Goal: Information Seeking & Learning: Understand process/instructions

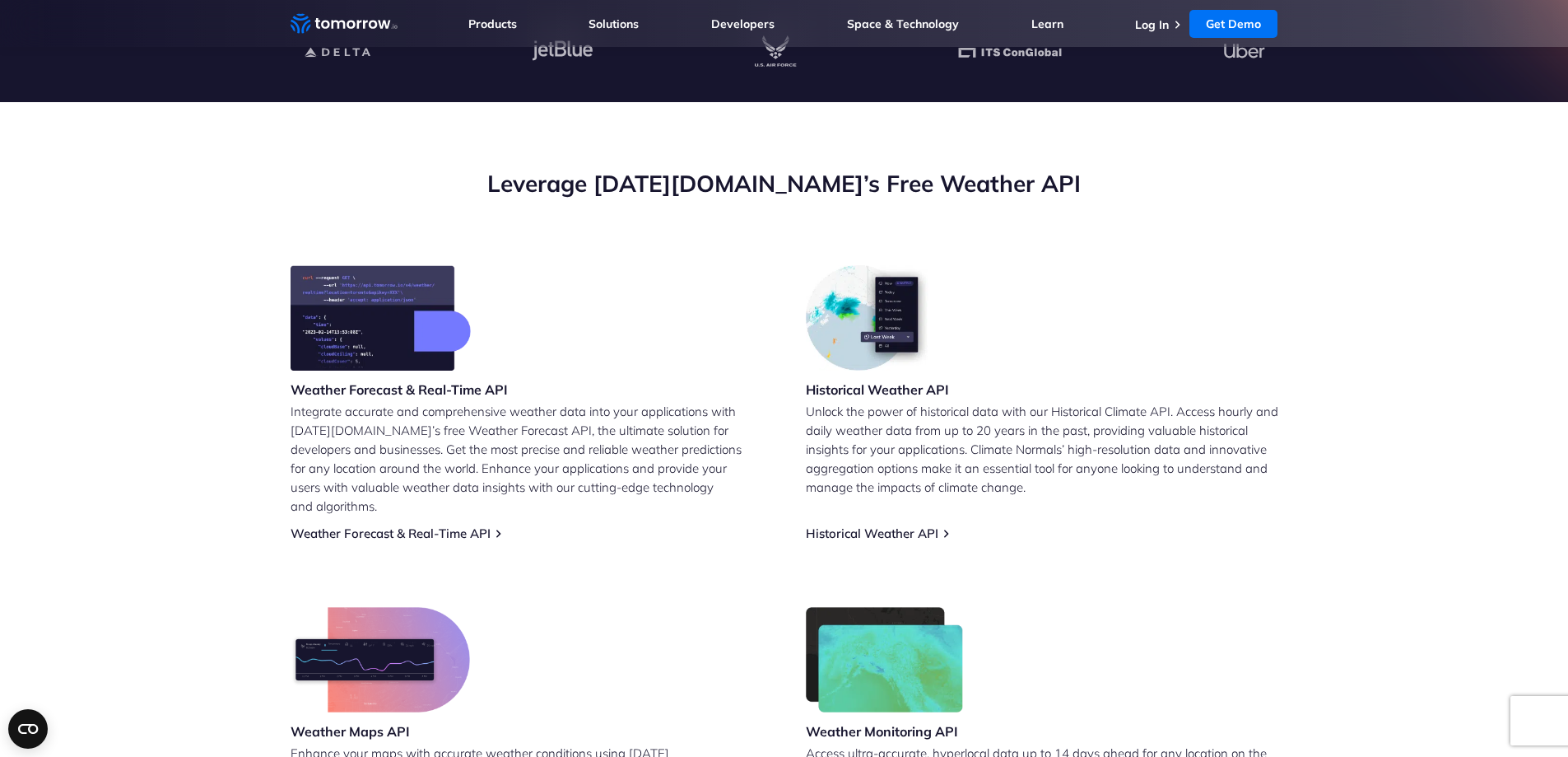
scroll to position [494, 0]
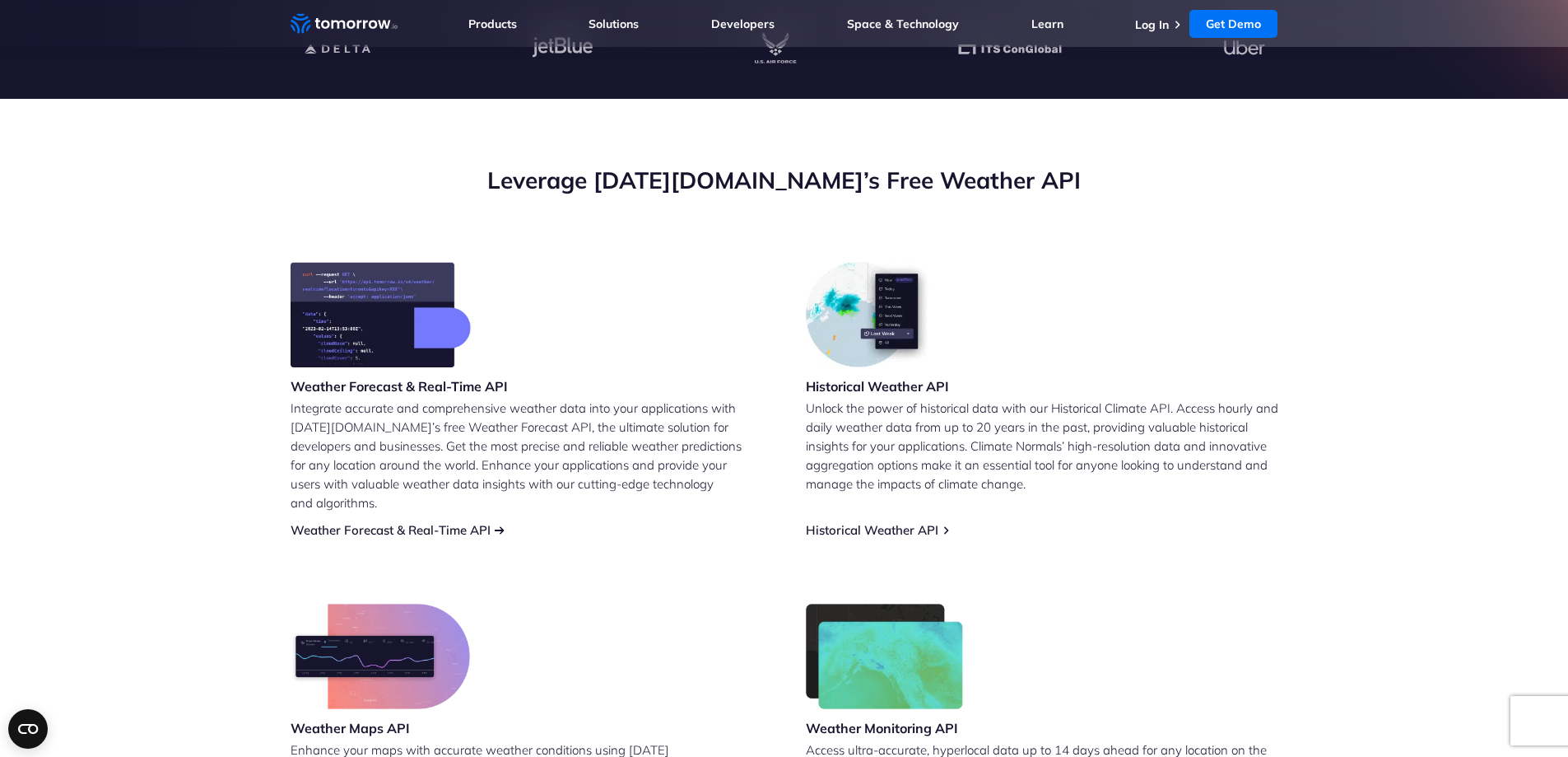
click at [406, 522] on link "Weather Forecast & Real-Time API" at bounding box center [390, 530] width 200 height 15
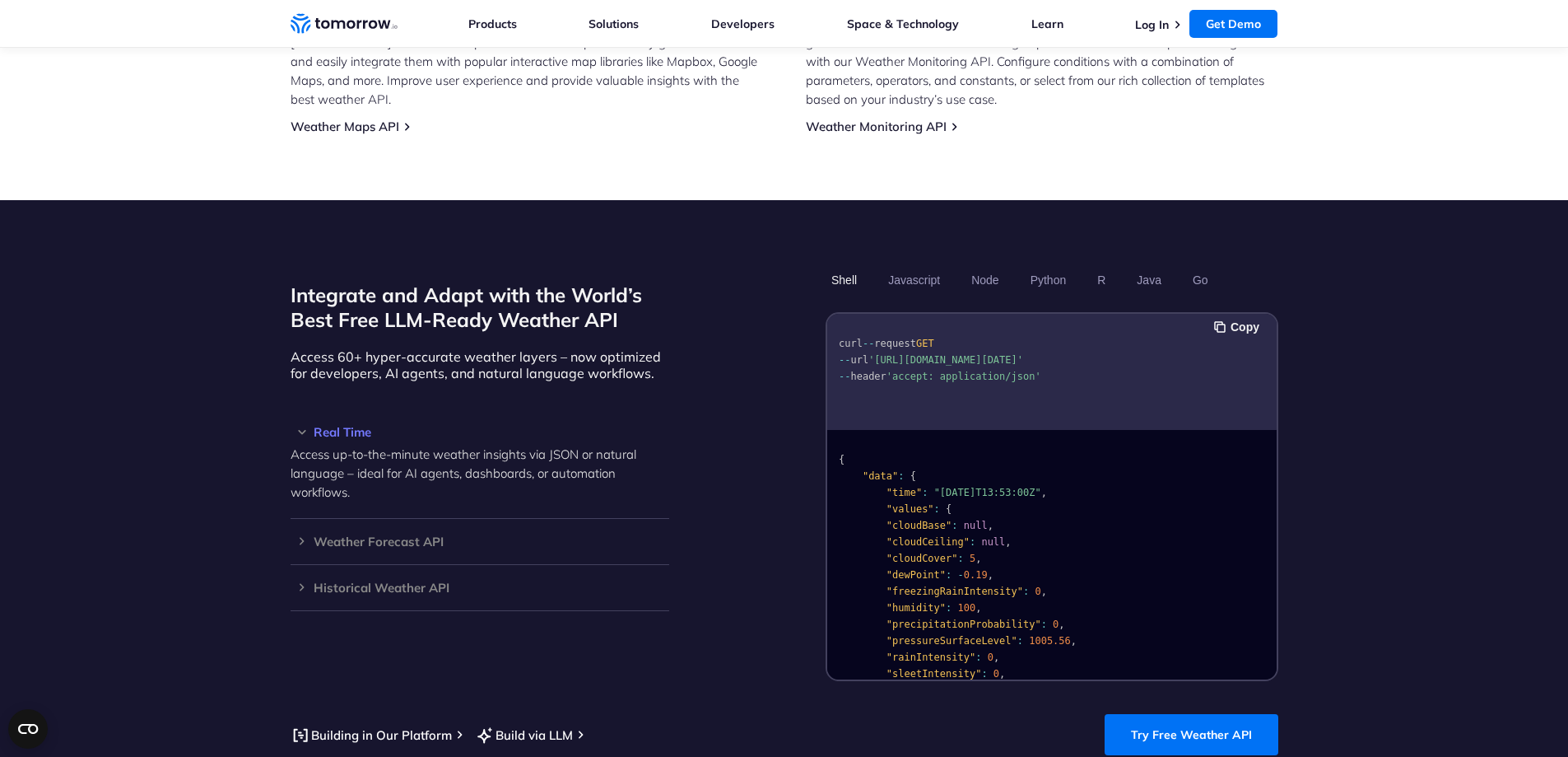
scroll to position [1236, 0]
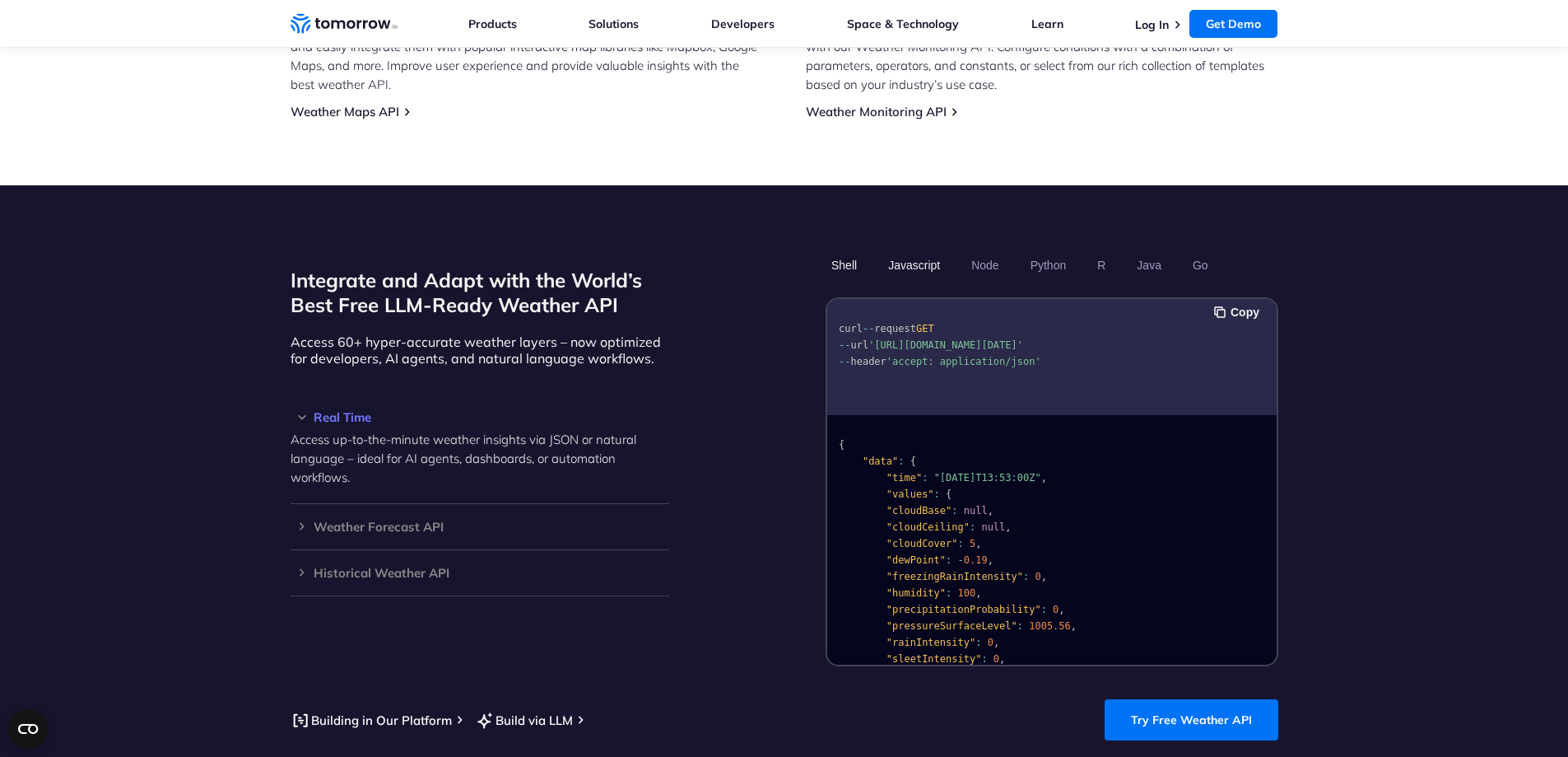
click at [906, 251] on button "Javascript" at bounding box center [915, 265] width 64 height 28
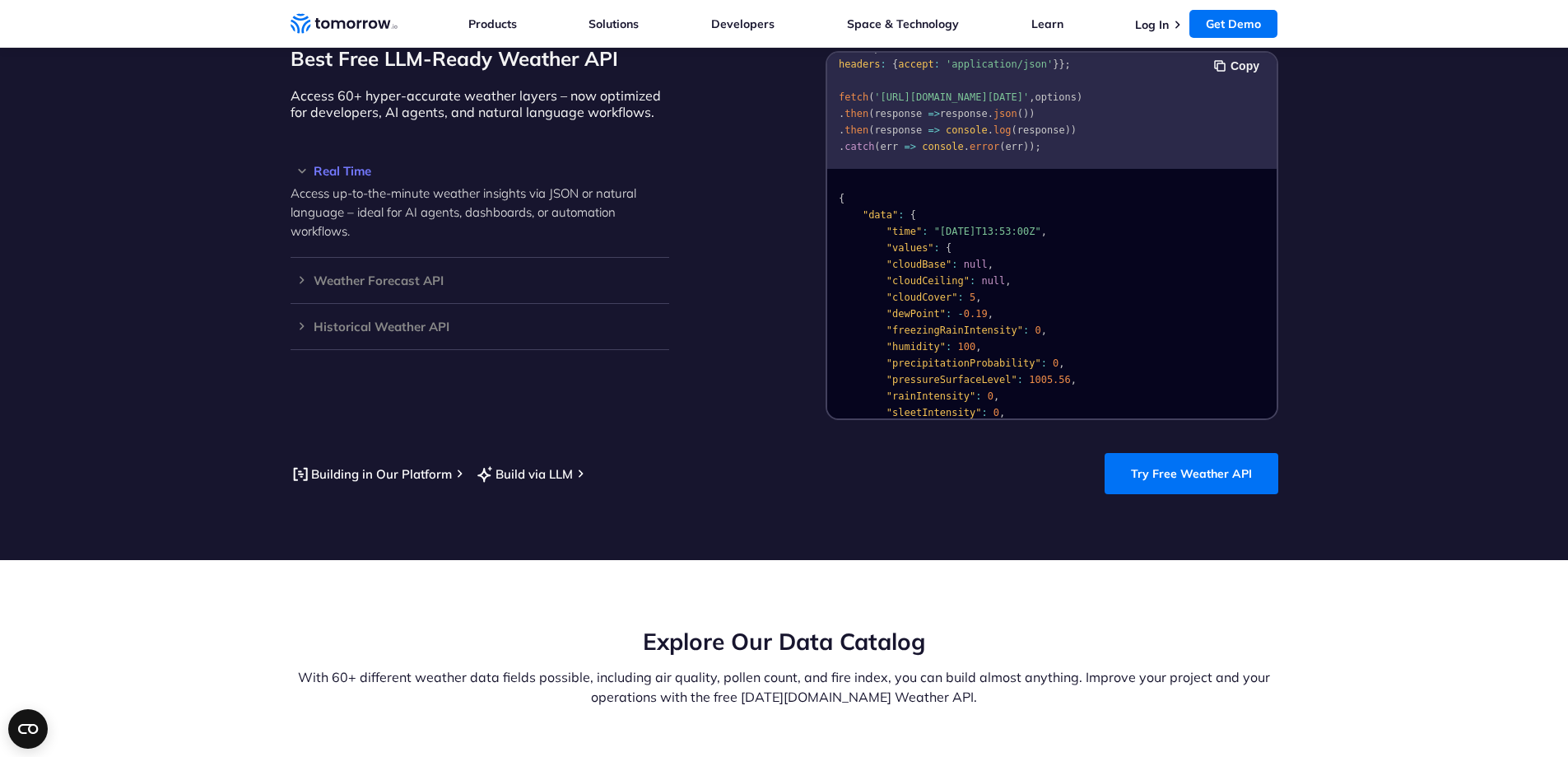
scroll to position [1483, 0]
click at [1162, 467] on link "Try Free Weather API" at bounding box center [1191, 473] width 173 height 41
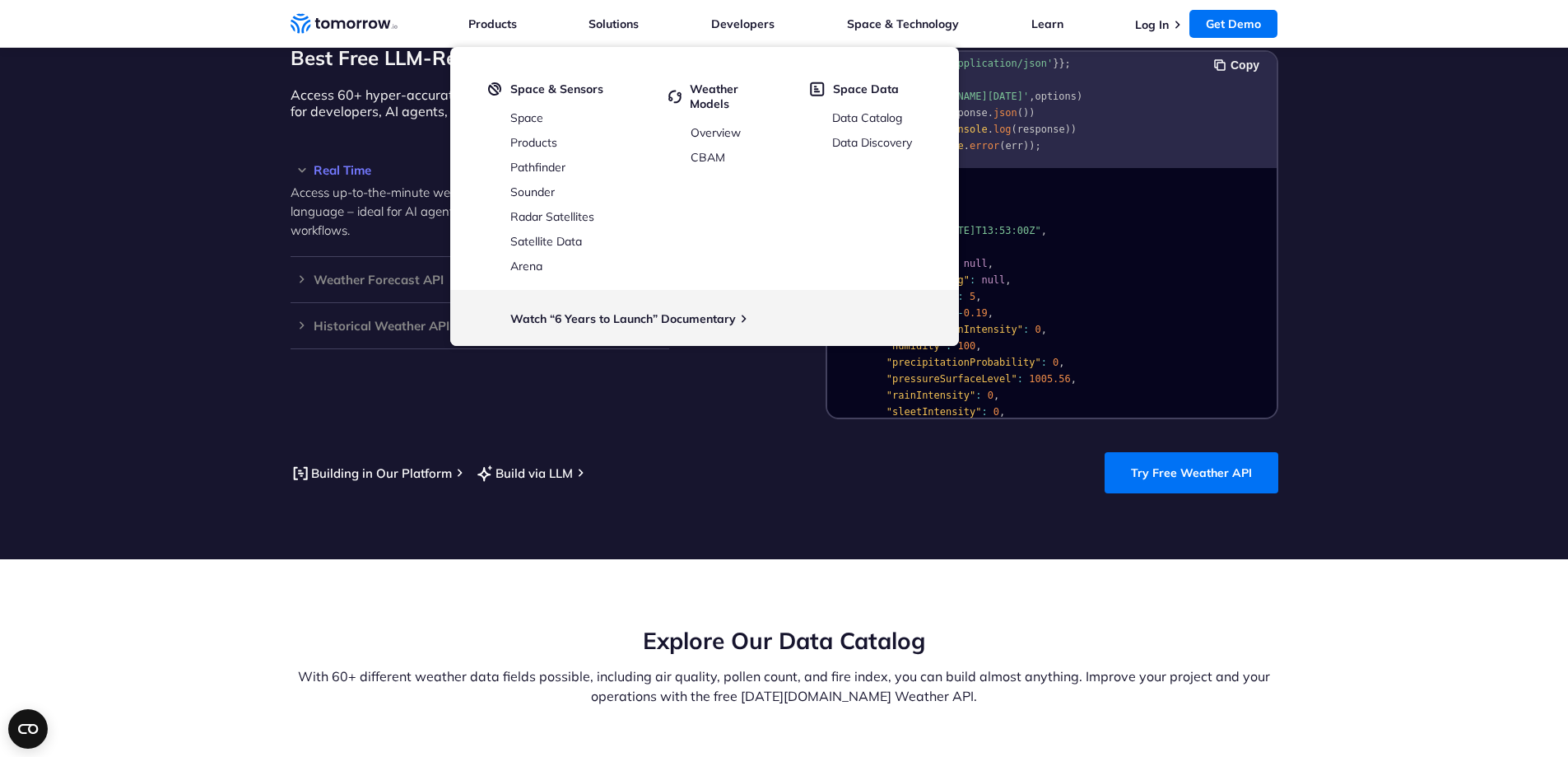
click at [617, 388] on div "Integrate and Adapt with the World’s Best Free LLM-Ready Weather API Access 60+…" at bounding box center [479, 211] width 379 height 415
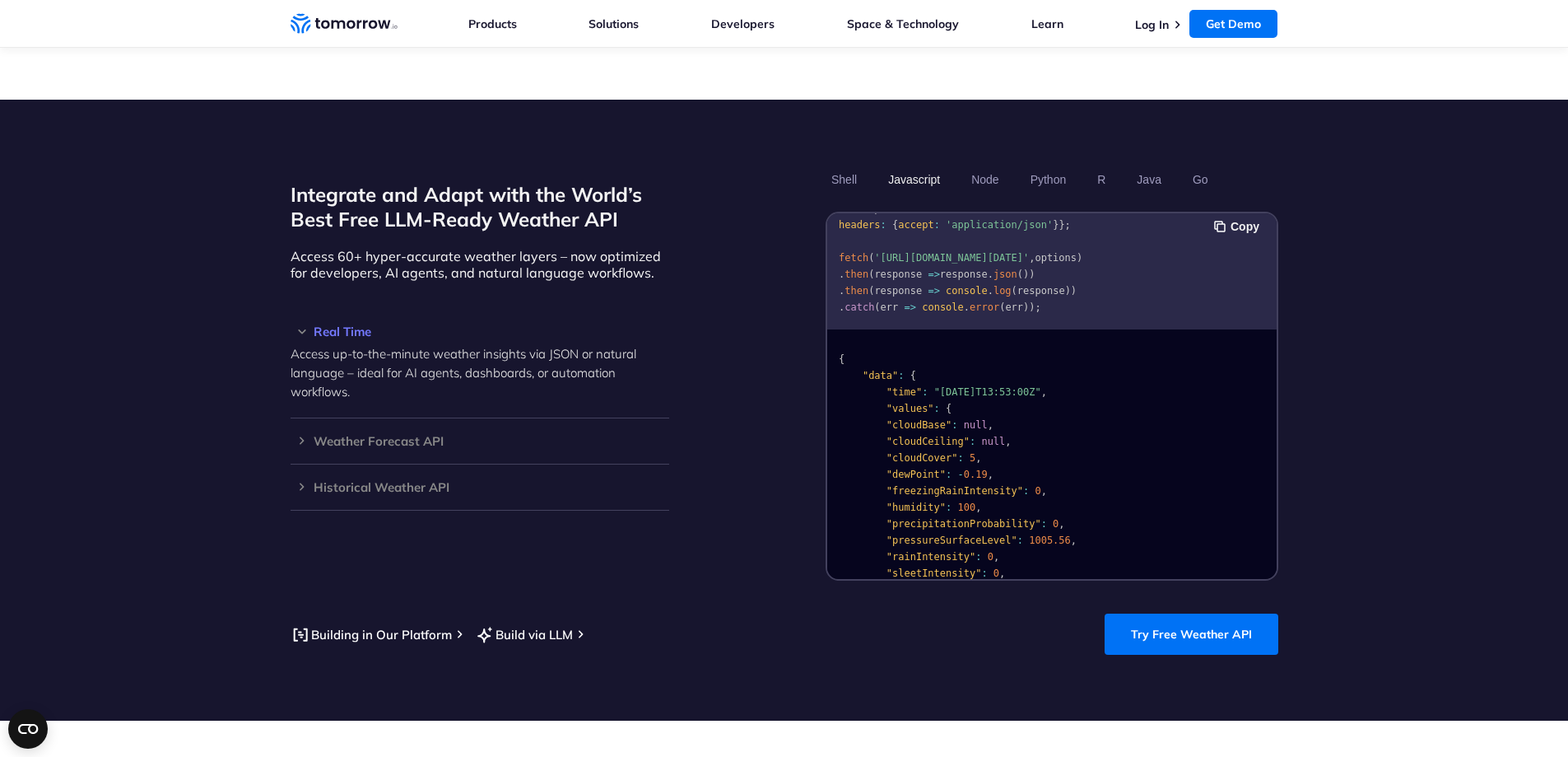
scroll to position [1319, 0]
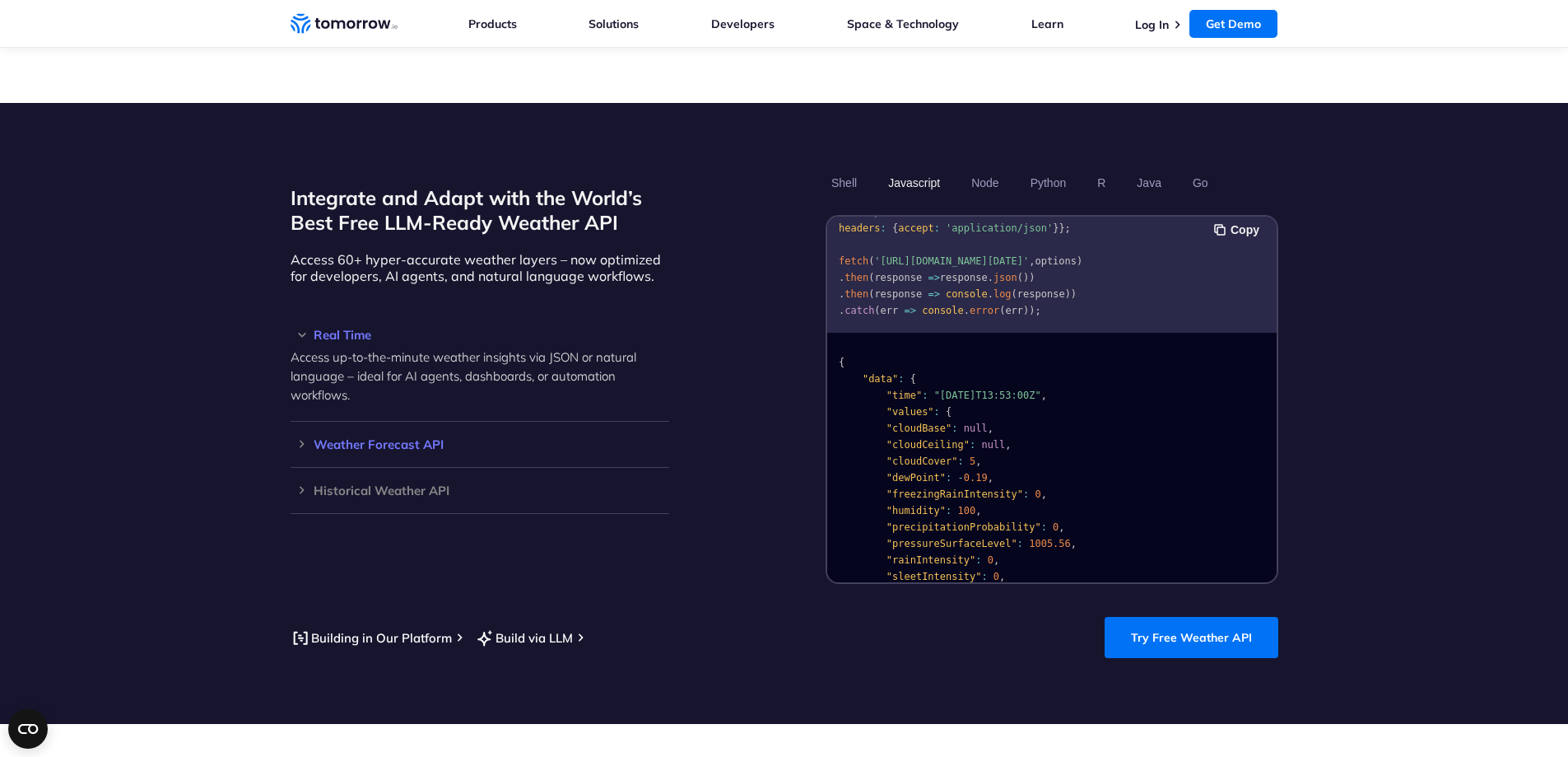
click at [345, 438] on h3 "Weather Forecast API" at bounding box center [479, 444] width 379 height 12
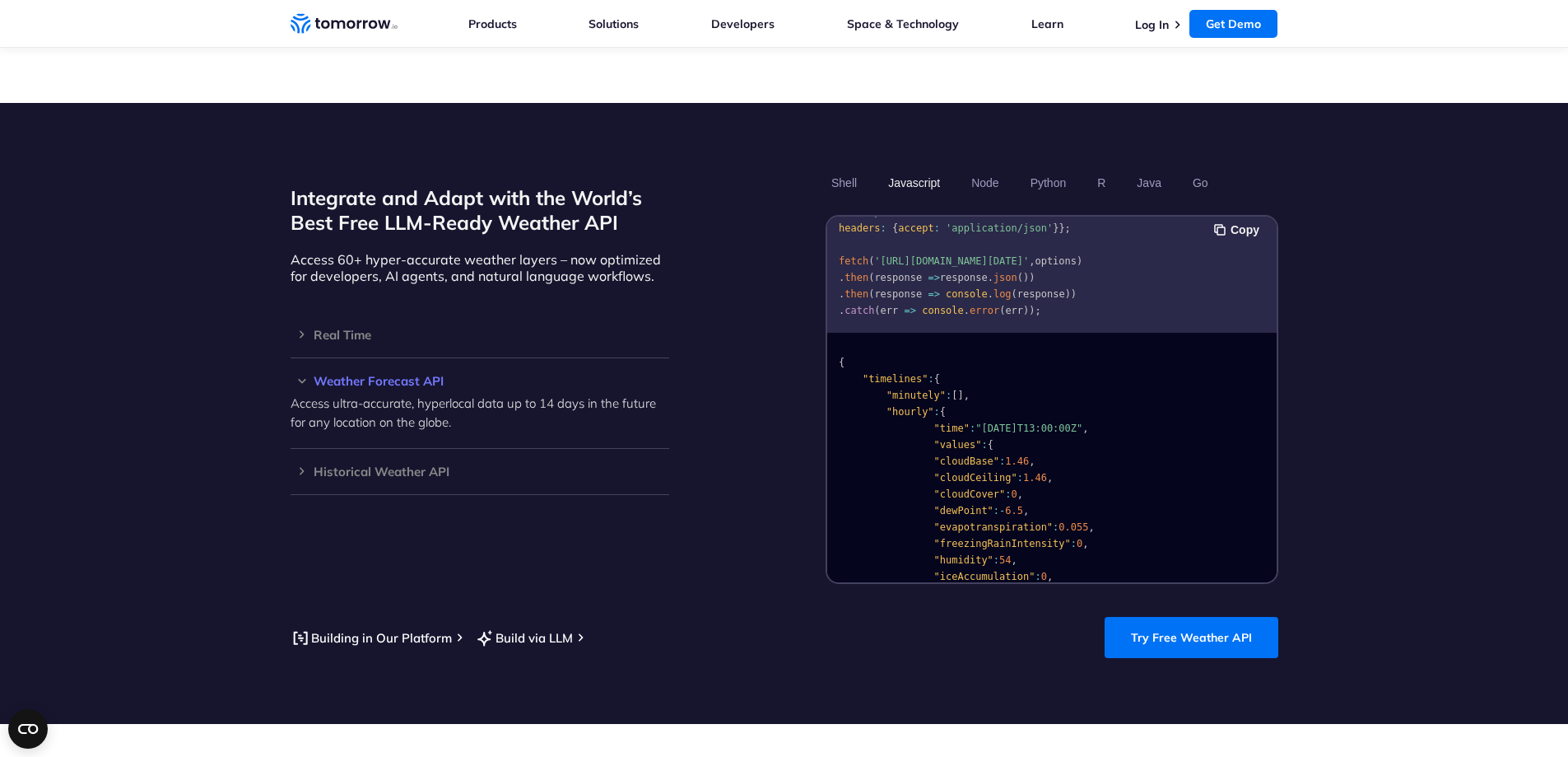
click at [328, 375] on h3 "Weather Forecast API" at bounding box center [479, 381] width 379 height 12
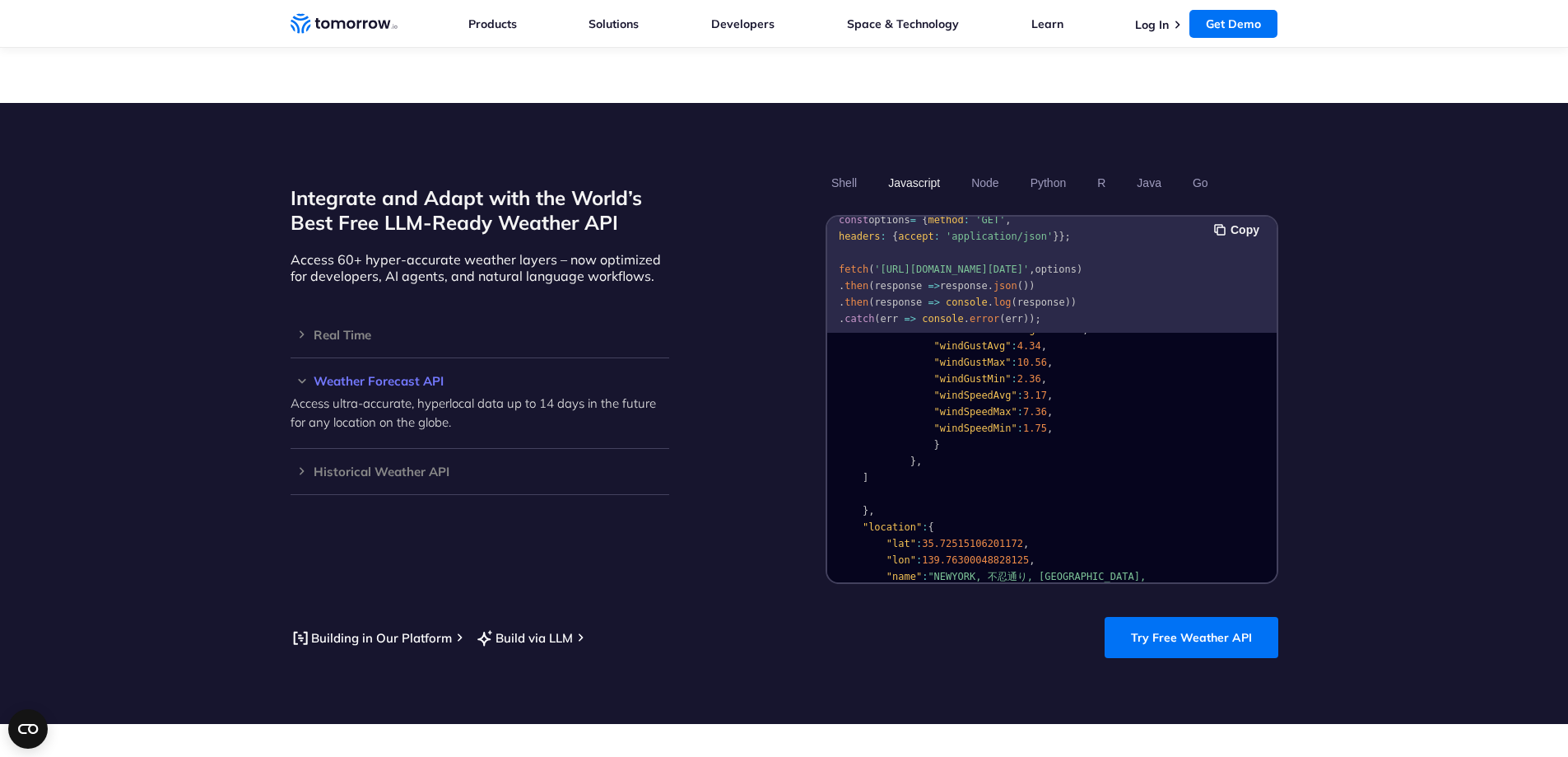
scroll to position [51, 0]
click at [331, 328] on h3 "Real Time" at bounding box center [479, 334] width 379 height 12
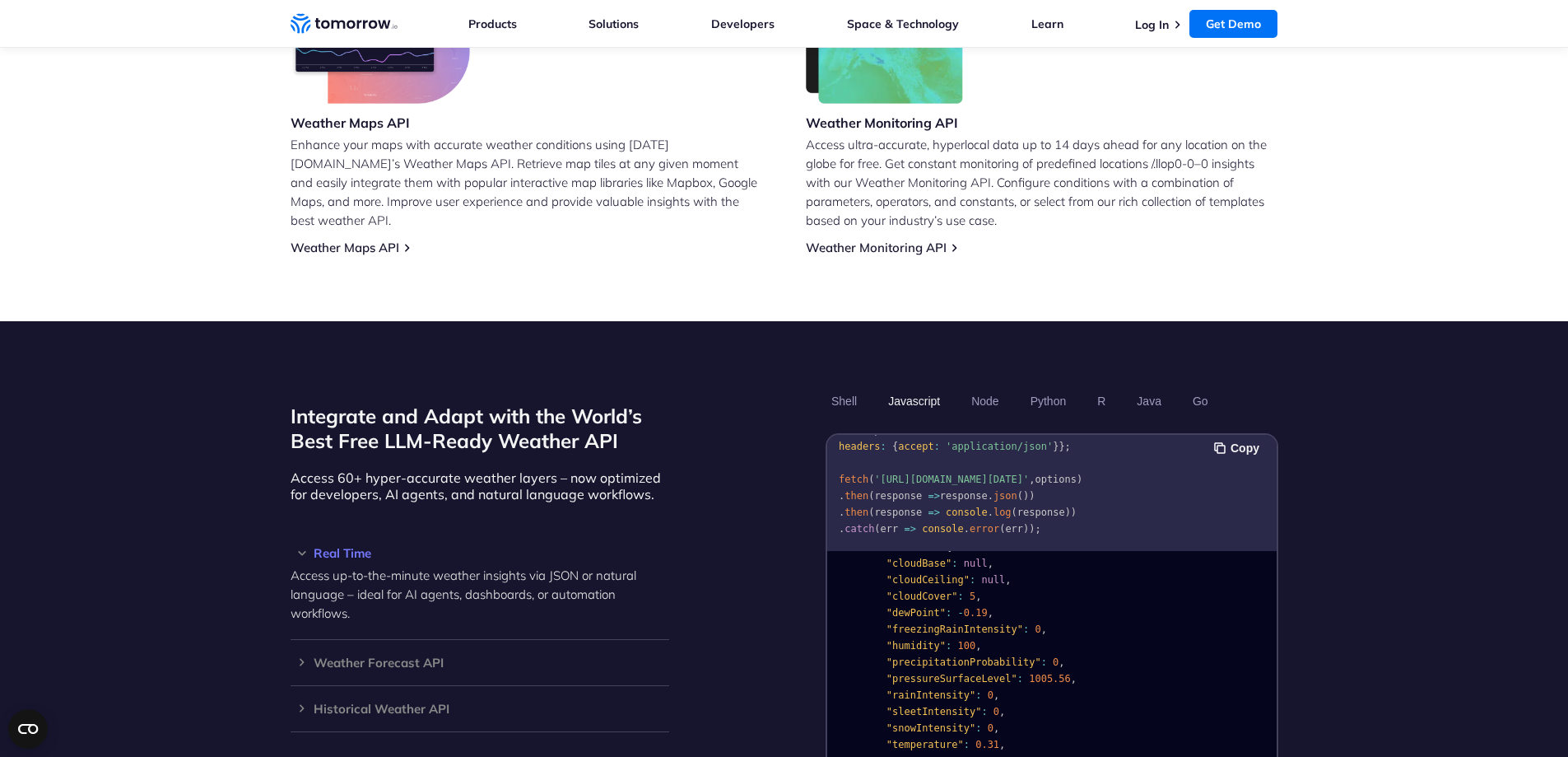
scroll to position [1071, 0]
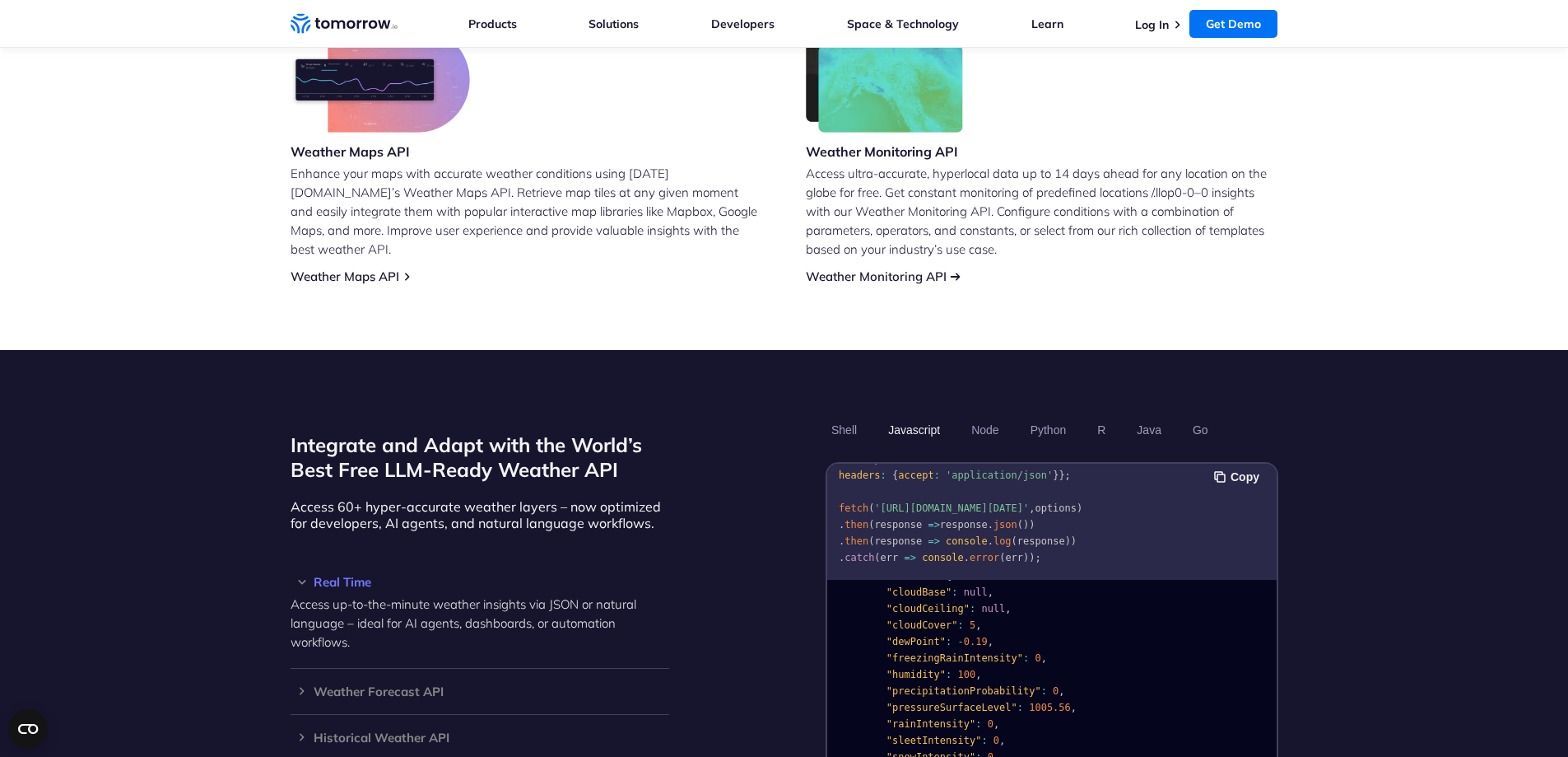
click at [844, 268] on link "Weather Monitoring API" at bounding box center [876, 276] width 141 height 15
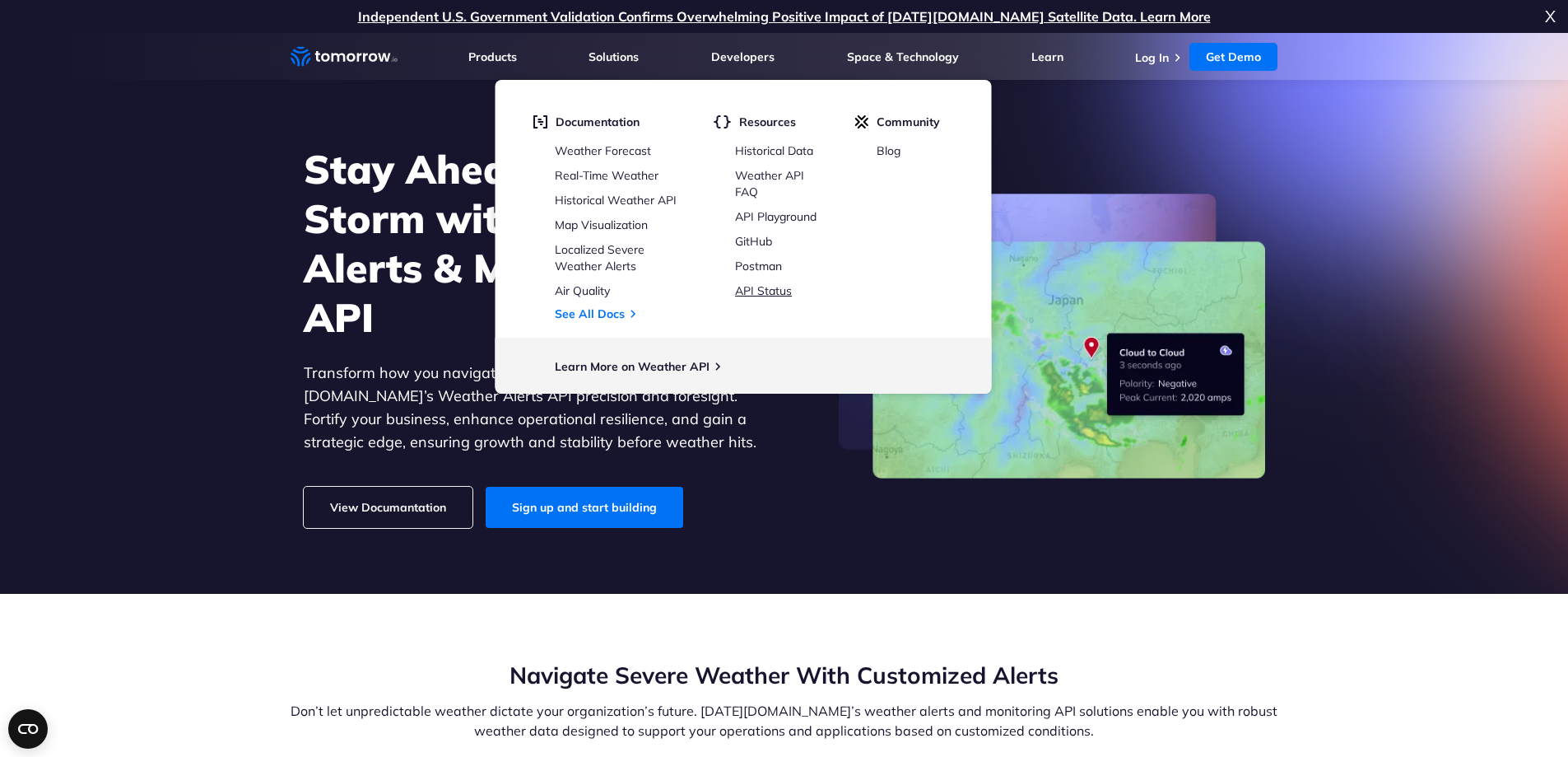
click at [766, 291] on link "API Status" at bounding box center [763, 290] width 57 height 15
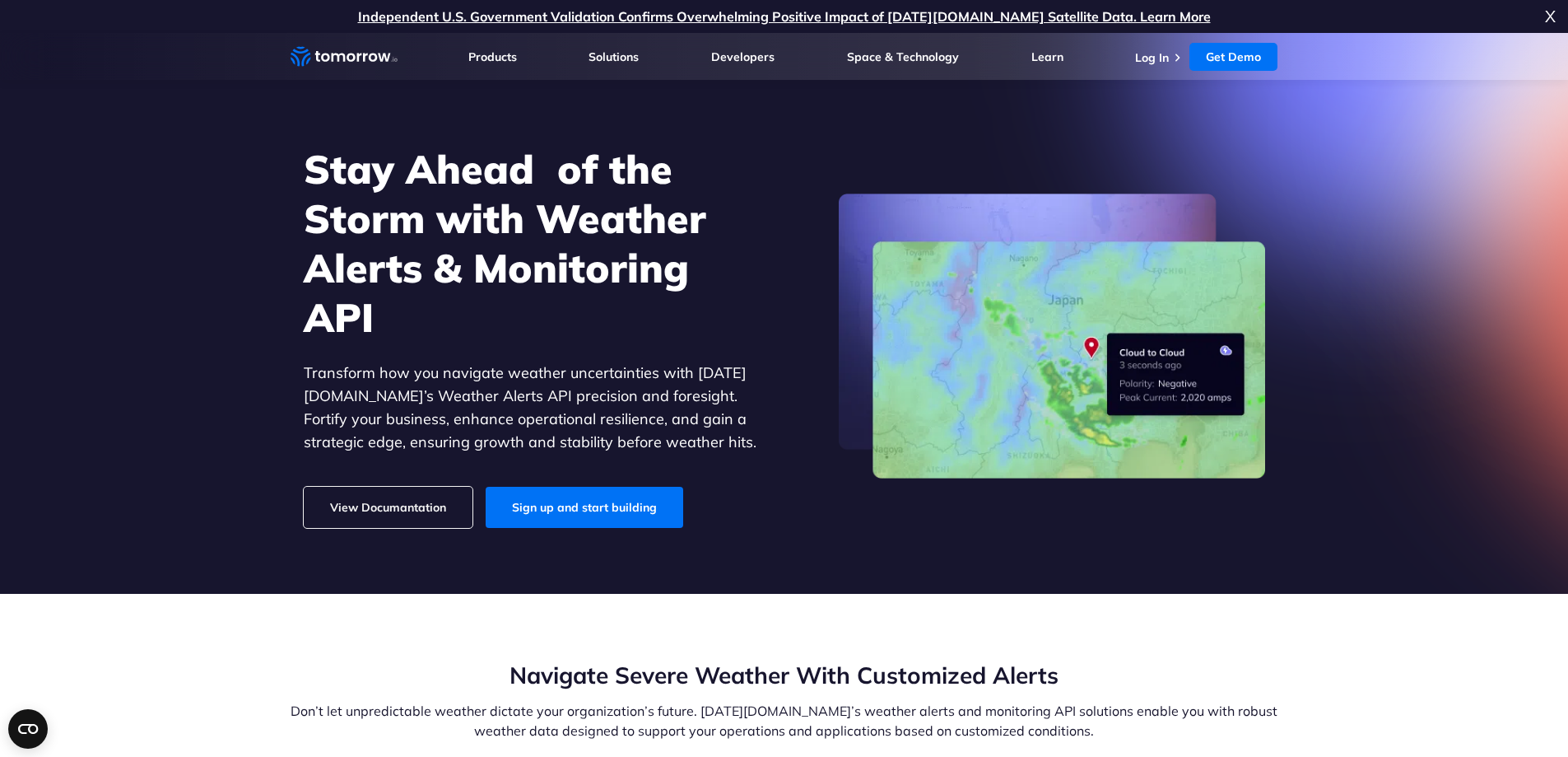
click at [195, 280] on section "Stay Ahead  of the Storm with Weather Alerts & Monitoring API Transform how you…" at bounding box center [784, 313] width 1568 height 561
click at [547, 521] on link "Sign up and start building" at bounding box center [585, 508] width 198 height 41
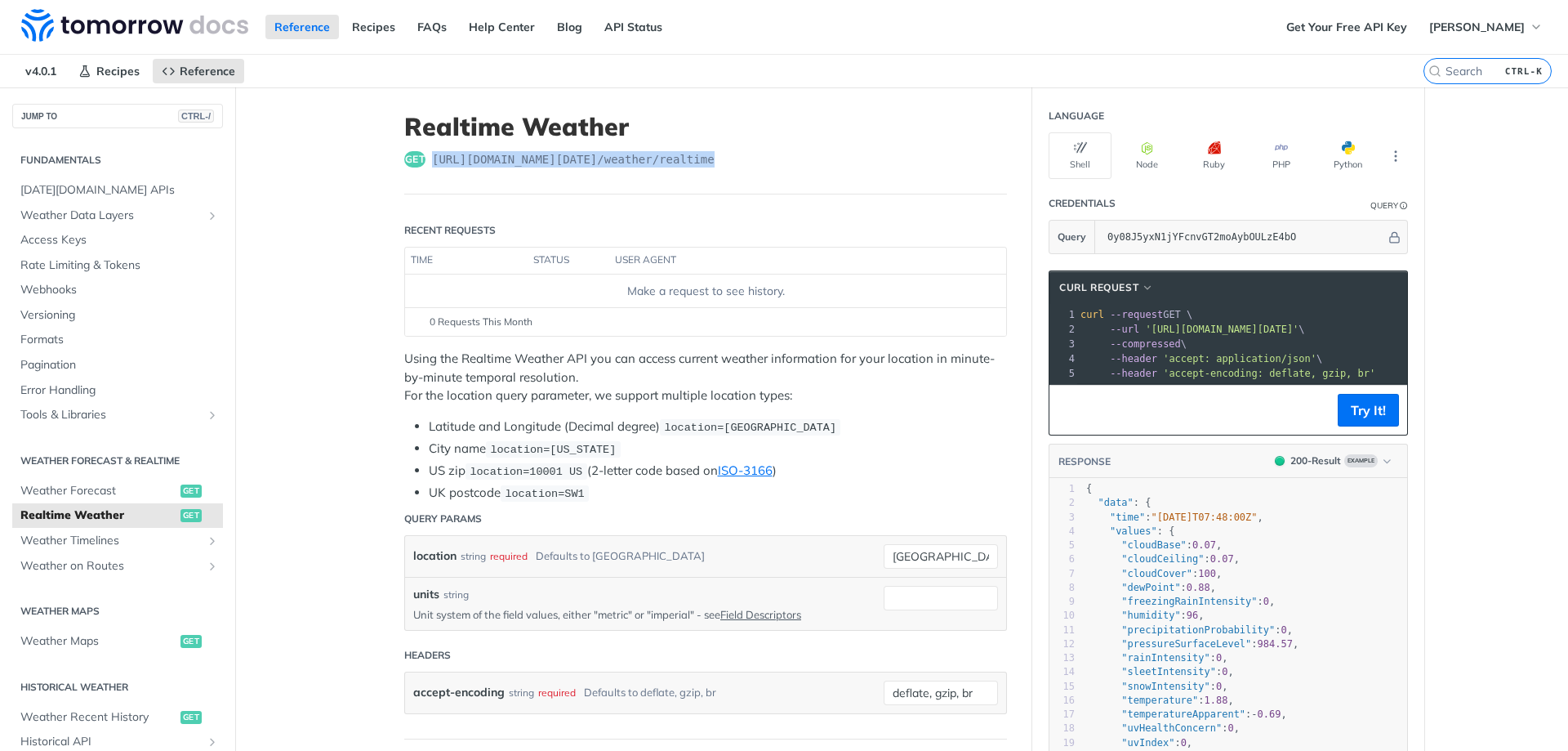
drag, startPoint x: 427, startPoint y: 157, endPoint x: 700, endPoint y: 178, distance: 273.8
click at [700, 178] on header "Realtime Weather get https://api.tomorrow.io/v4 /weather/realtime" at bounding box center [705, 153] width 602 height 83
copy span "https://api.tomorrow.io/v4 /weather/realtime"
drag, startPoint x: 716, startPoint y: 429, endPoint x: 660, endPoint y: 427, distance: 56.0
click at [664, 427] on span "location=[GEOGRAPHIC_DATA]" at bounding box center [750, 428] width 172 height 12
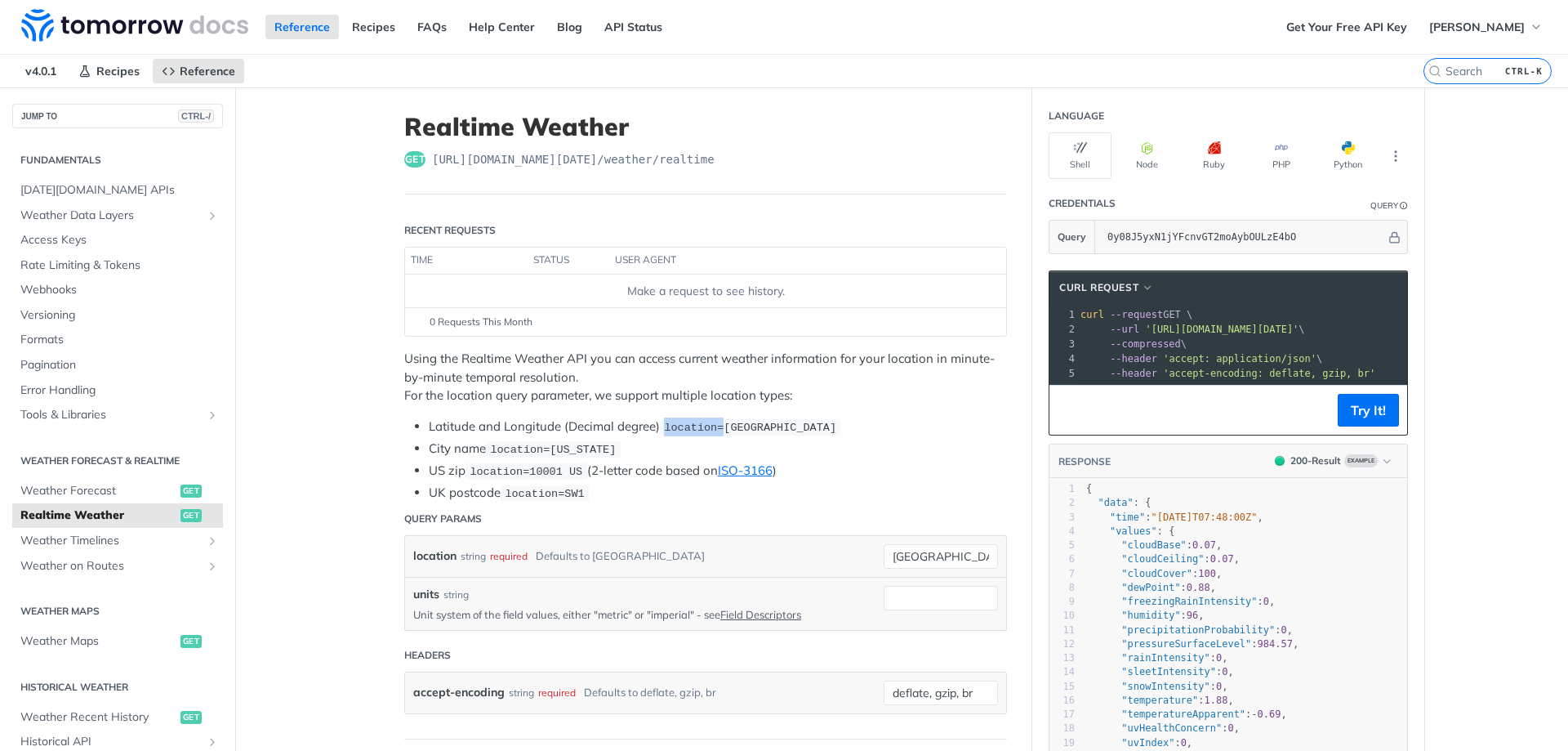
copy span "location="
click at [631, 27] on link "API Status" at bounding box center [633, 26] width 76 height 25
click at [1310, 33] on link "Get Your Free API Key" at bounding box center [1346, 26] width 139 height 25
